Goal: Task Accomplishment & Management: Manage account settings

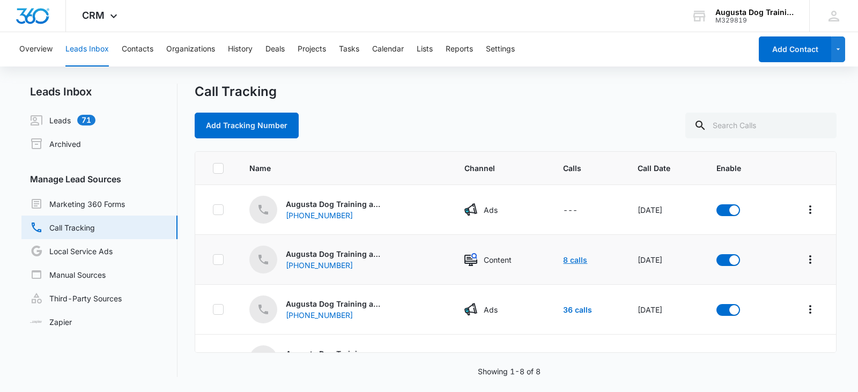
click at [563, 259] on link "8 calls" at bounding box center [575, 259] width 24 height 9
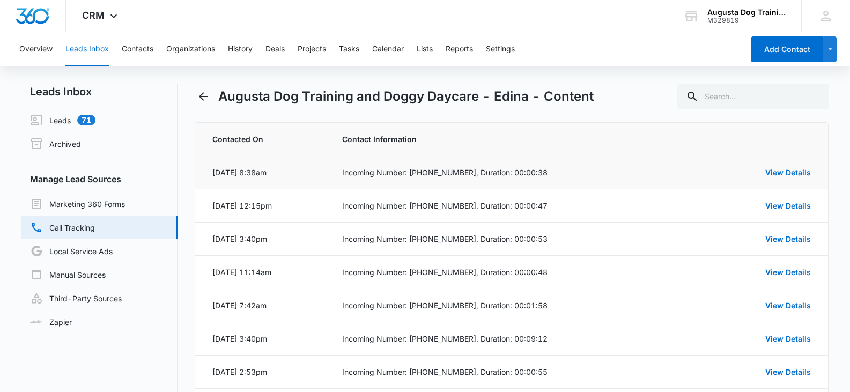
click at [798, 167] on div "View Details" at bounding box center [764, 172] width 93 height 11
click at [799, 175] on link "View Details" at bounding box center [788, 172] width 46 height 9
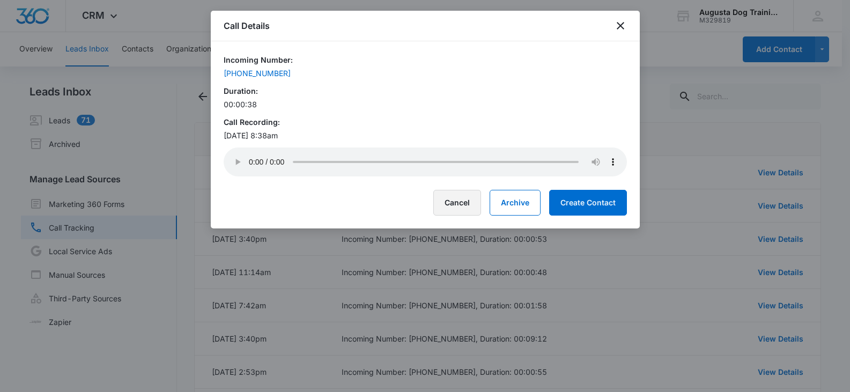
click at [457, 203] on button "Cancel" at bounding box center [457, 203] width 48 height 26
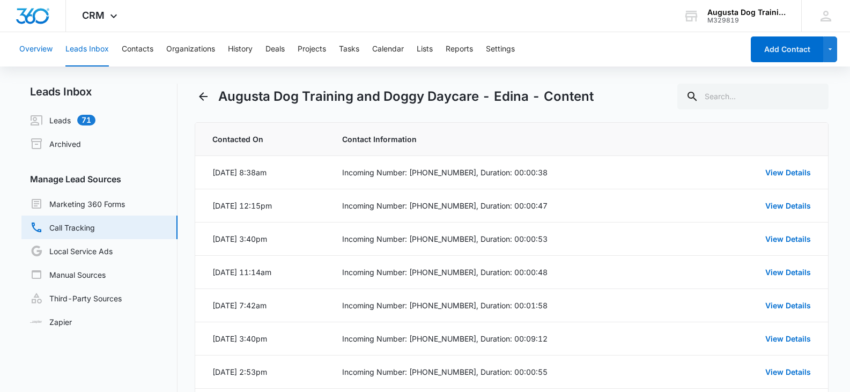
click at [38, 46] on button "Overview" at bounding box center [35, 49] width 33 height 34
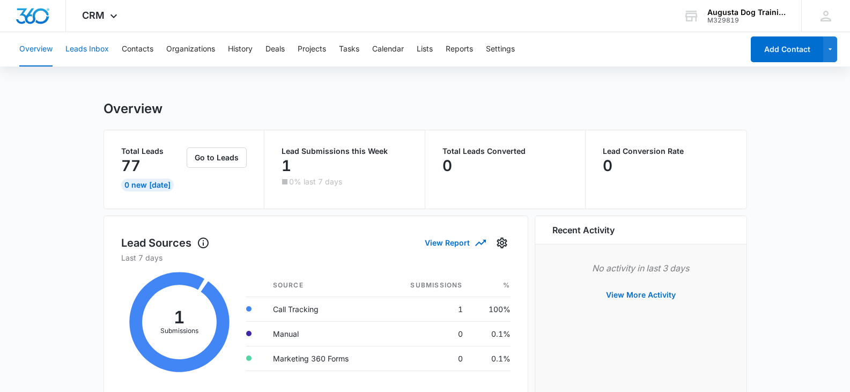
click at [105, 45] on button "Leads Inbox" at bounding box center [86, 49] width 43 height 34
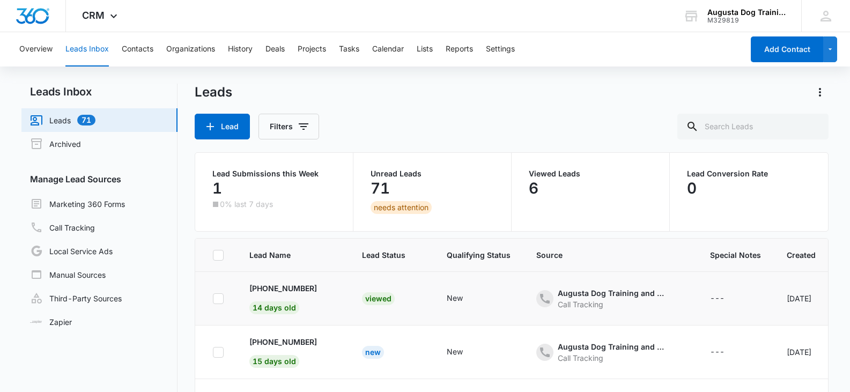
click at [367, 300] on div "Viewed" at bounding box center [378, 298] width 33 height 13
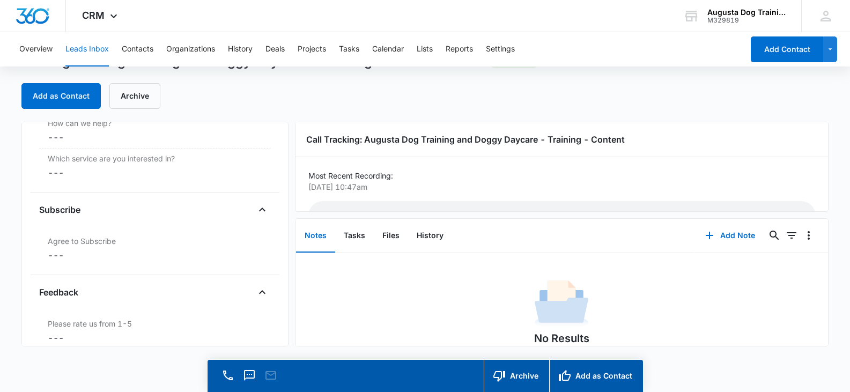
scroll to position [1034, 0]
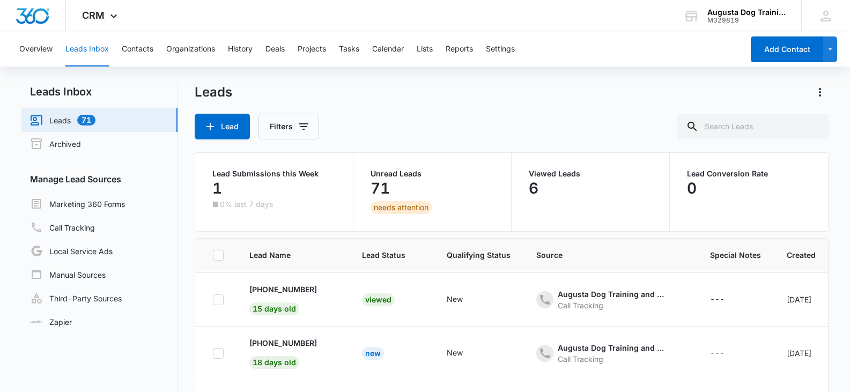
scroll to position [108, 0]
click at [362, 354] on div "New" at bounding box center [373, 351] width 22 height 13
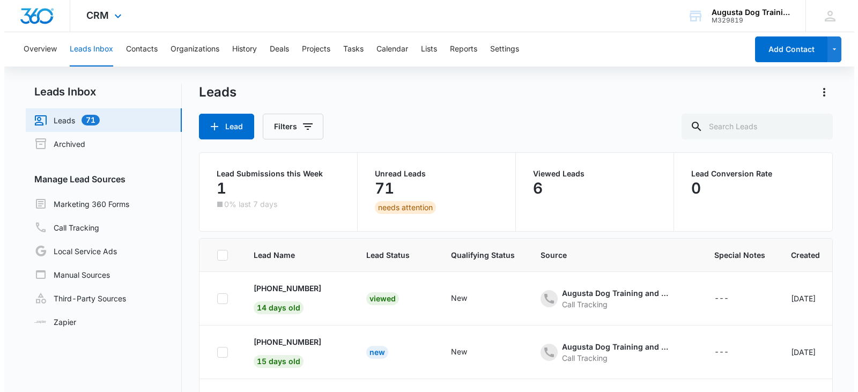
scroll to position [108, 0]
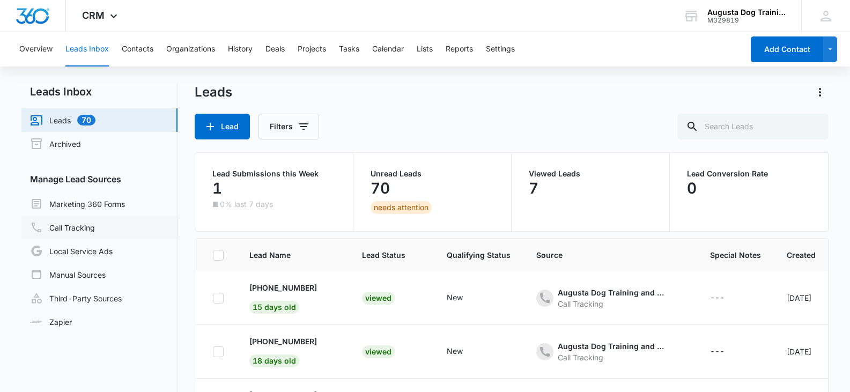
click at [79, 225] on link "Call Tracking" at bounding box center [62, 227] width 65 height 13
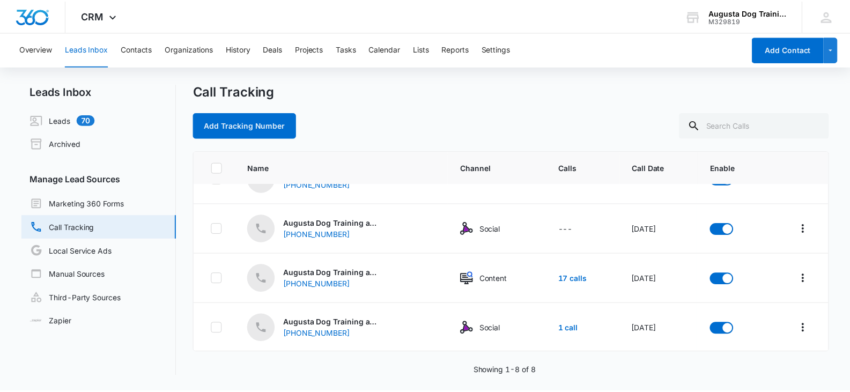
scroll to position [231, 0]
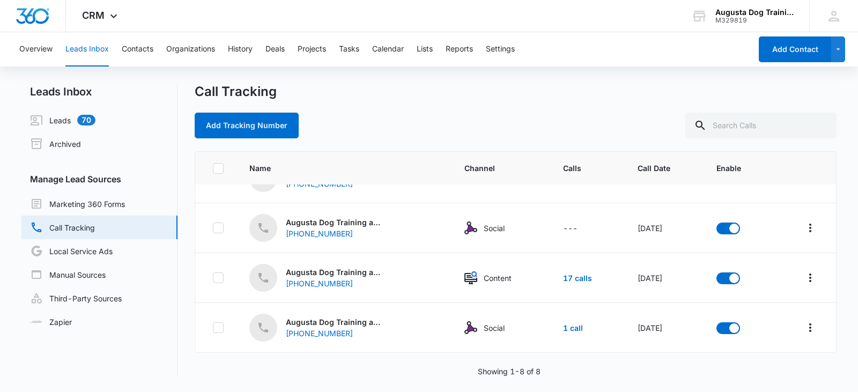
click at [447, 120] on div "Add Tracking Number" at bounding box center [516, 126] width 642 height 26
click at [733, 12] on div "Augusta Dog Training and Doggy Daycare" at bounding box center [754, 12] width 78 height 9
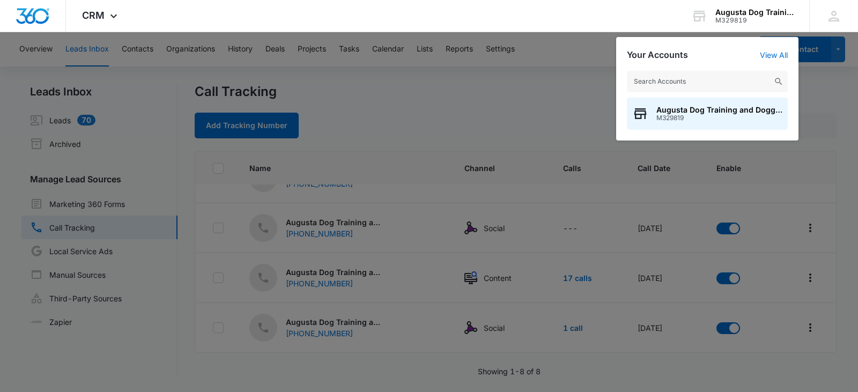
click at [585, 59] on div at bounding box center [429, 196] width 858 height 392
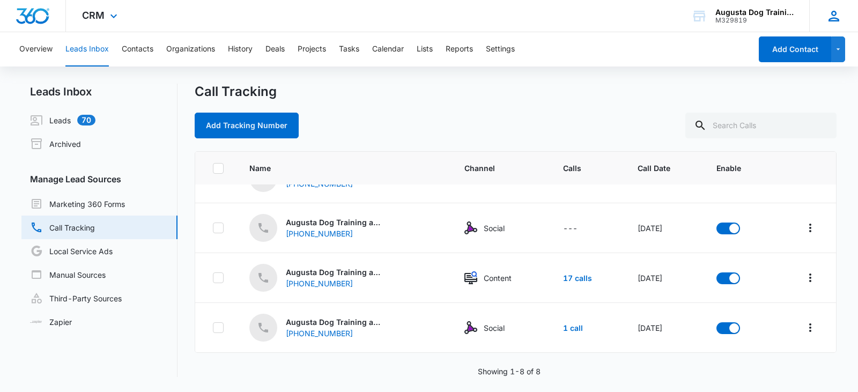
click at [832, 17] on icon at bounding box center [834, 16] width 16 height 16
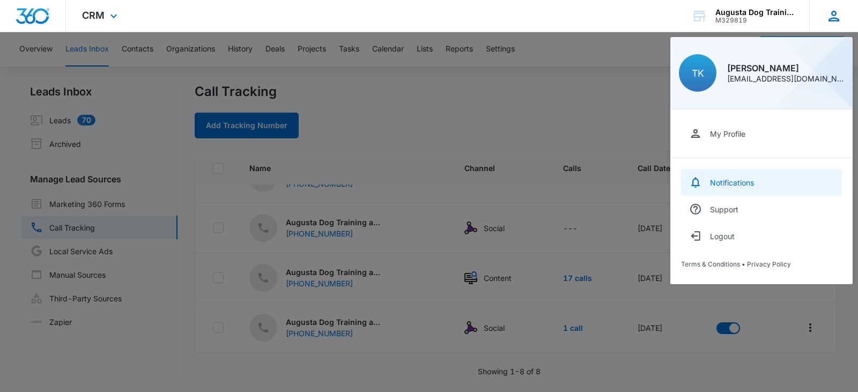
click at [729, 185] on div "Notifications" at bounding box center [732, 182] width 44 height 9
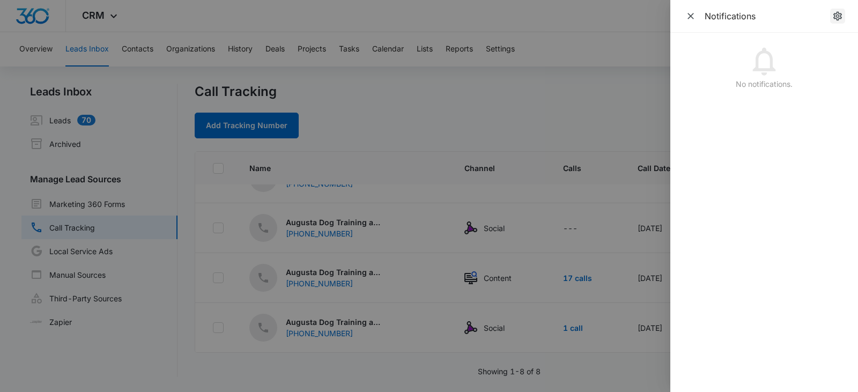
click at [839, 16] on icon "notifications.title" at bounding box center [837, 16] width 9 height 9
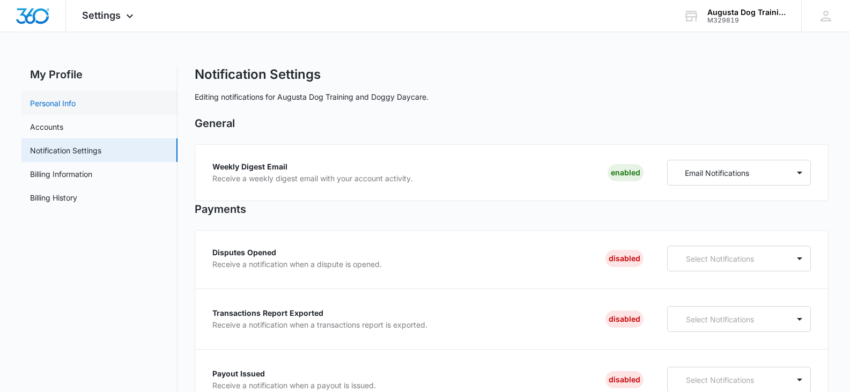
click at [68, 108] on link "Personal Info" at bounding box center [53, 103] width 46 height 11
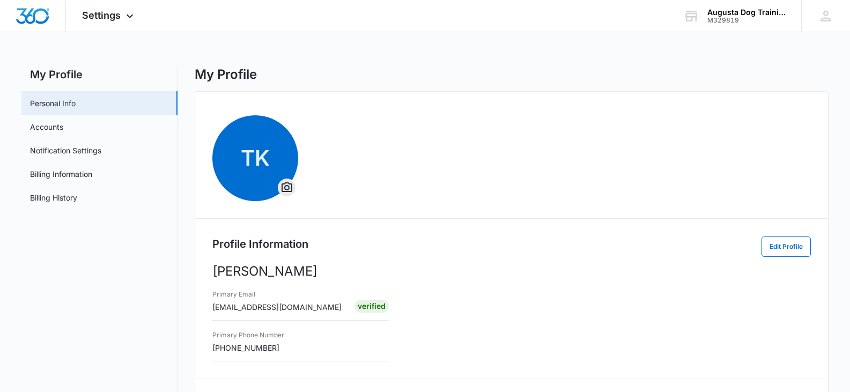
scroll to position [239, 0]
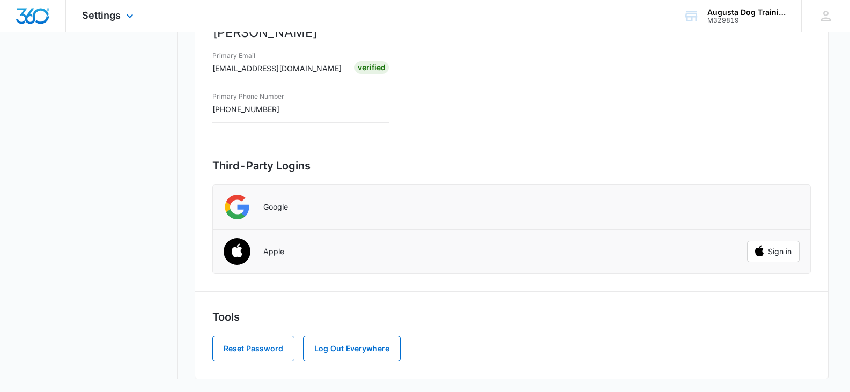
click at [42, 30] on div at bounding box center [33, 16] width 66 height 32
click at [39, 20] on img "Dashboard" at bounding box center [33, 16] width 34 height 16
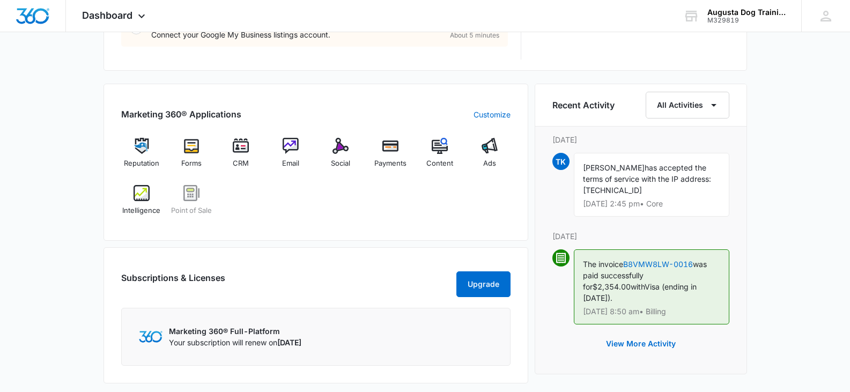
scroll to position [700, 0]
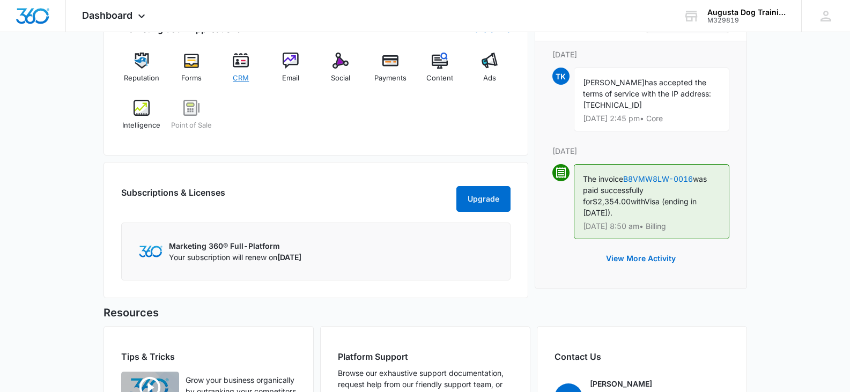
click at [241, 71] on div "CRM" at bounding box center [240, 72] width 41 height 38
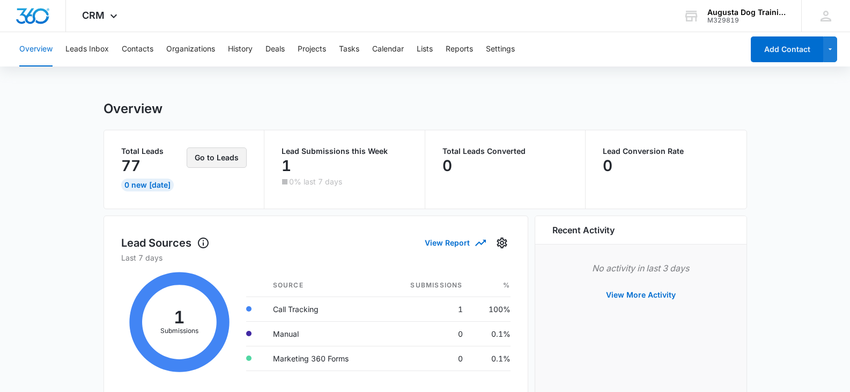
click at [224, 161] on button "Go to Leads" at bounding box center [217, 157] width 60 height 20
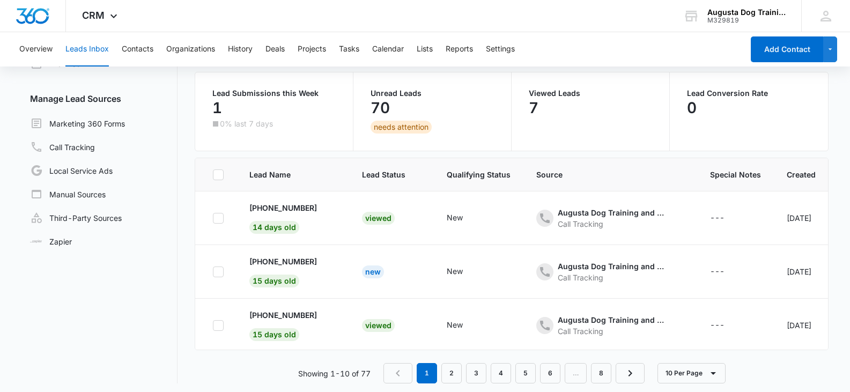
scroll to position [85, 0]
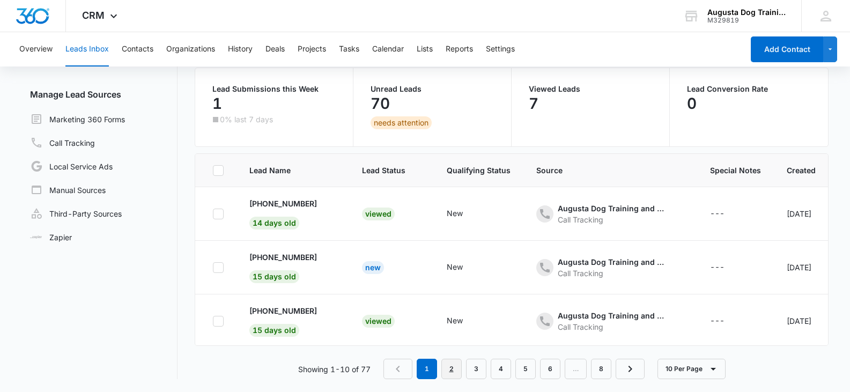
click at [449, 371] on link "2" at bounding box center [451, 369] width 20 height 20
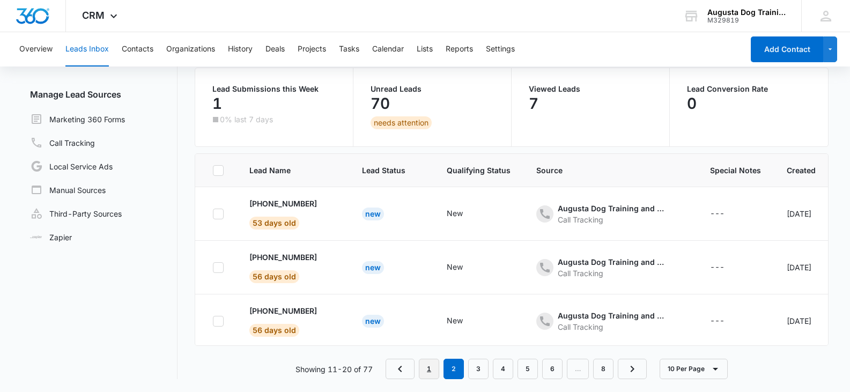
click at [422, 368] on link "1" at bounding box center [429, 369] width 20 height 20
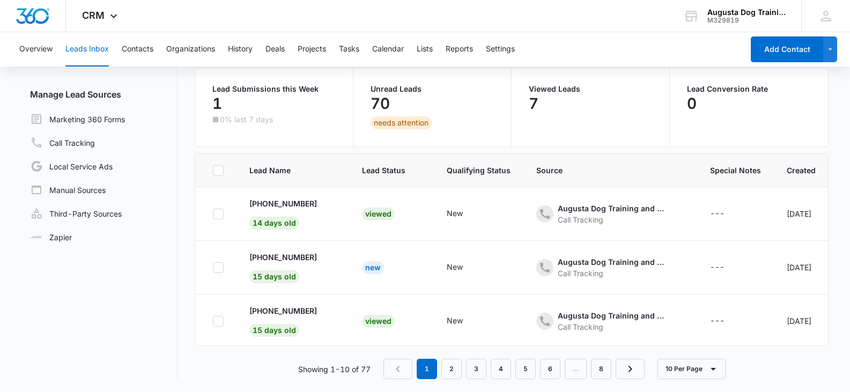
click at [243, 121] on p "0% last 7 days" at bounding box center [246, 120] width 53 height 8
click at [83, 148] on link "Call Tracking" at bounding box center [62, 142] width 65 height 13
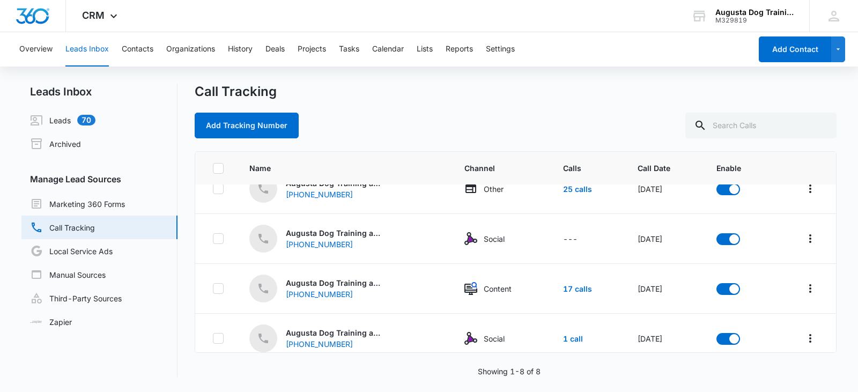
scroll to position [231, 0]
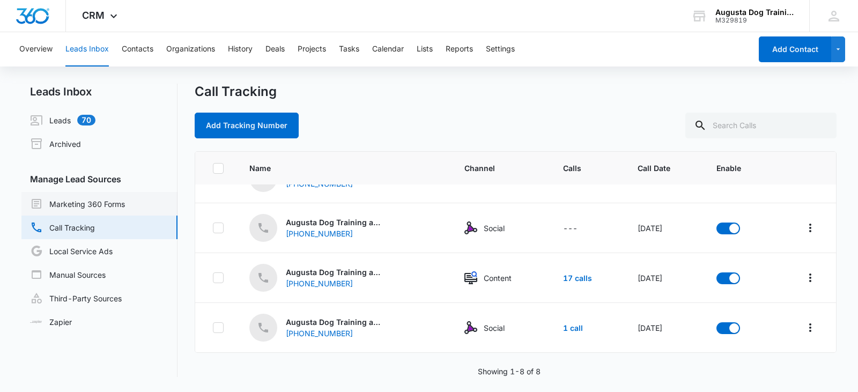
click at [91, 206] on link "Marketing 360 Forms" at bounding box center [77, 203] width 95 height 13
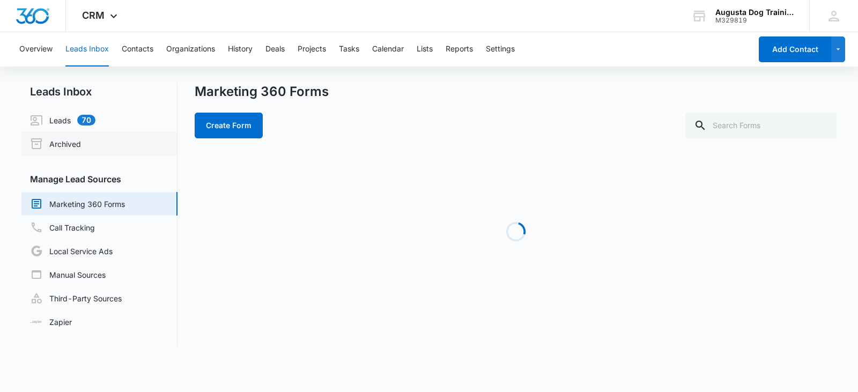
click at [72, 146] on link "Archived" at bounding box center [55, 143] width 51 height 13
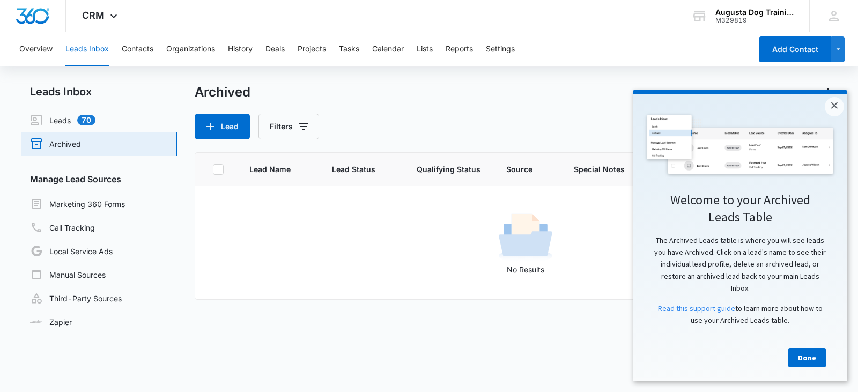
drag, startPoint x: 830, startPoint y: 106, endPoint x: 454, endPoint y: 90, distance: 376.8
click at [633, 90] on html "× Welcome to your Archived Leads Table The Archived Leads table is where you wi…" at bounding box center [740, 235] width 215 height 291
click at [829, 104] on link "×" at bounding box center [834, 106] width 19 height 19
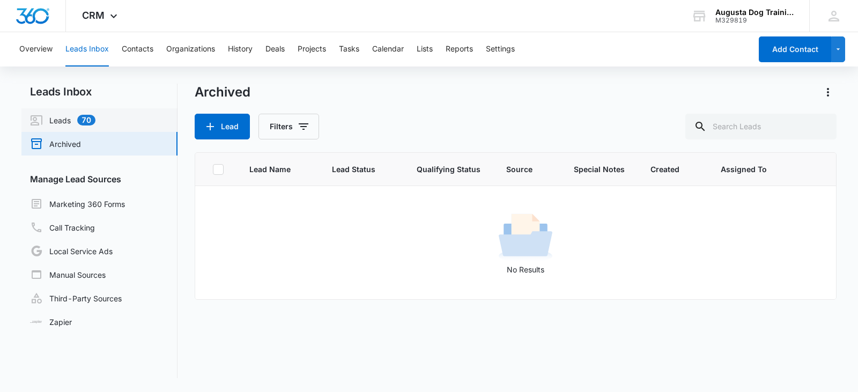
click at [64, 119] on link "Leads 70" at bounding box center [62, 120] width 65 height 13
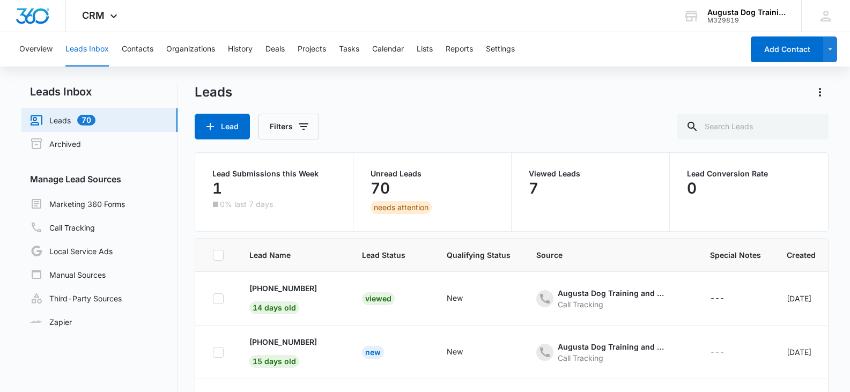
click at [88, 52] on button "Leads Inbox" at bounding box center [86, 49] width 43 height 34
